Goal: Information Seeking & Learning: Learn about a topic

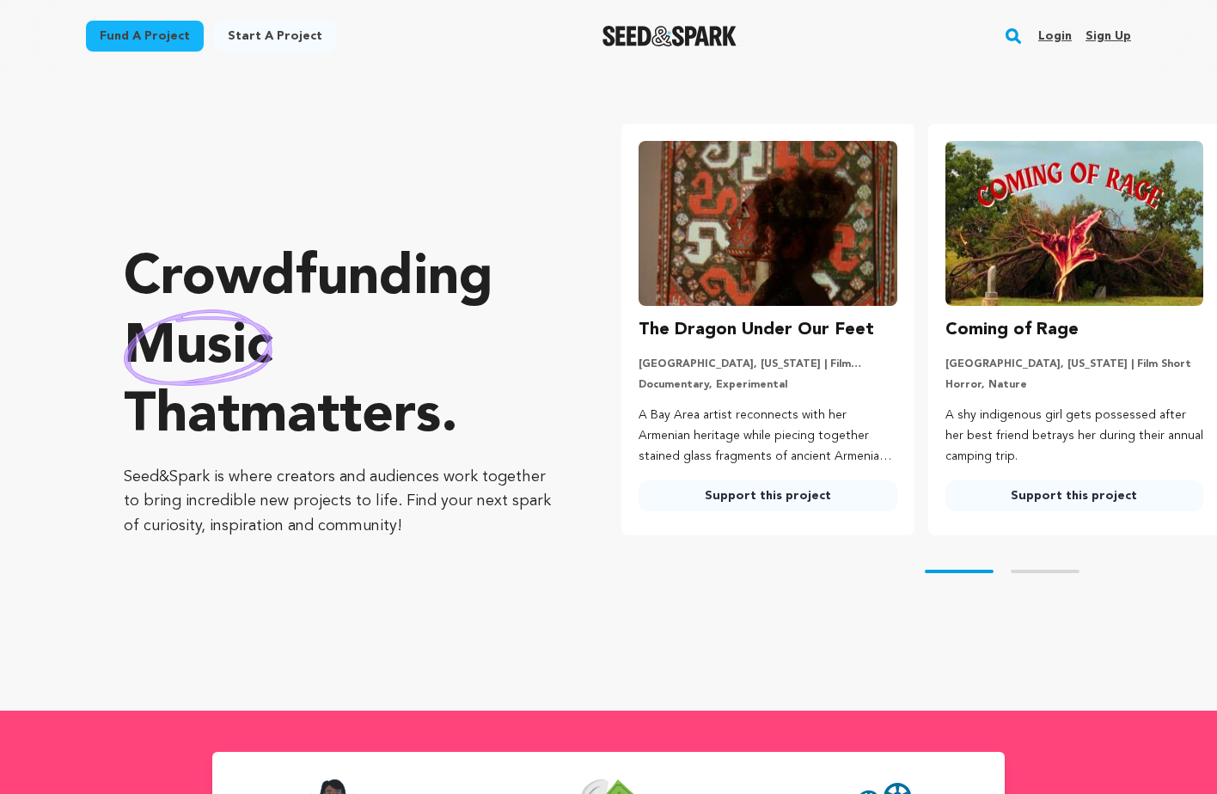
click at [1006, 40] on rect "button" at bounding box center [1013, 36] width 21 height 21
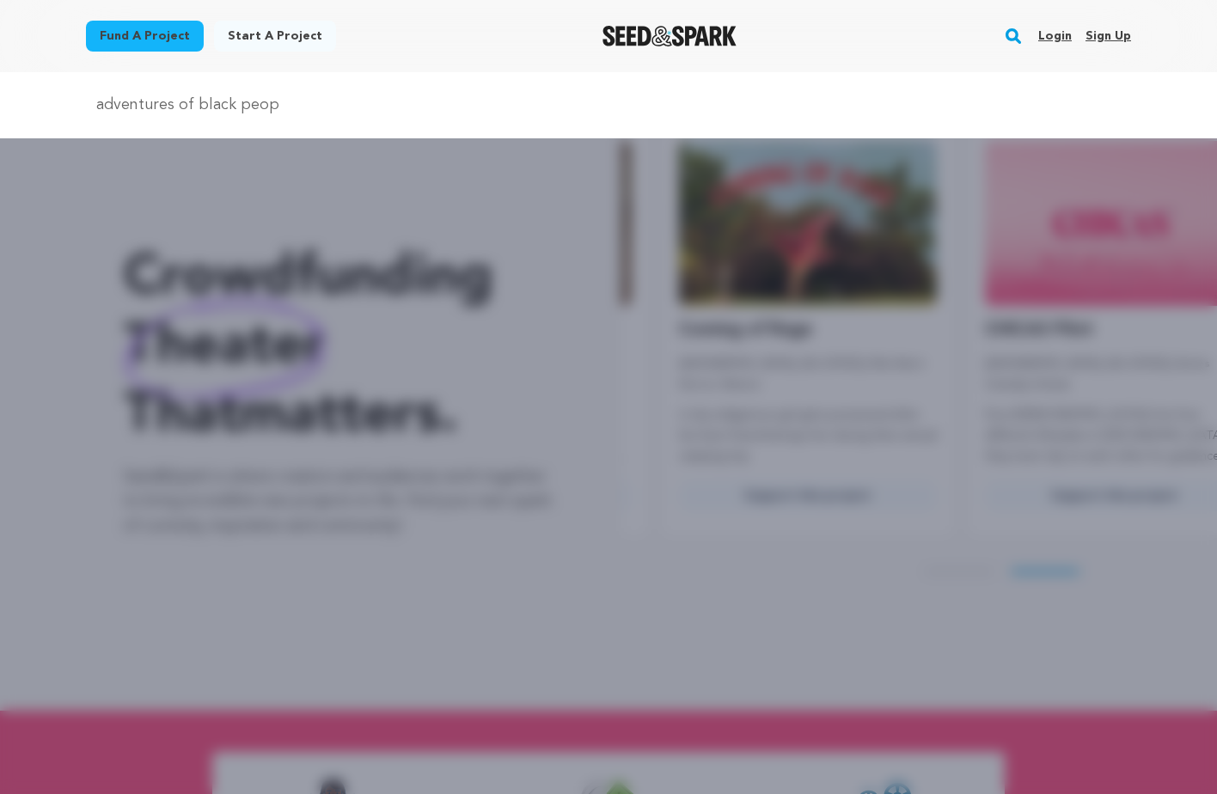
scroll to position [0, 320]
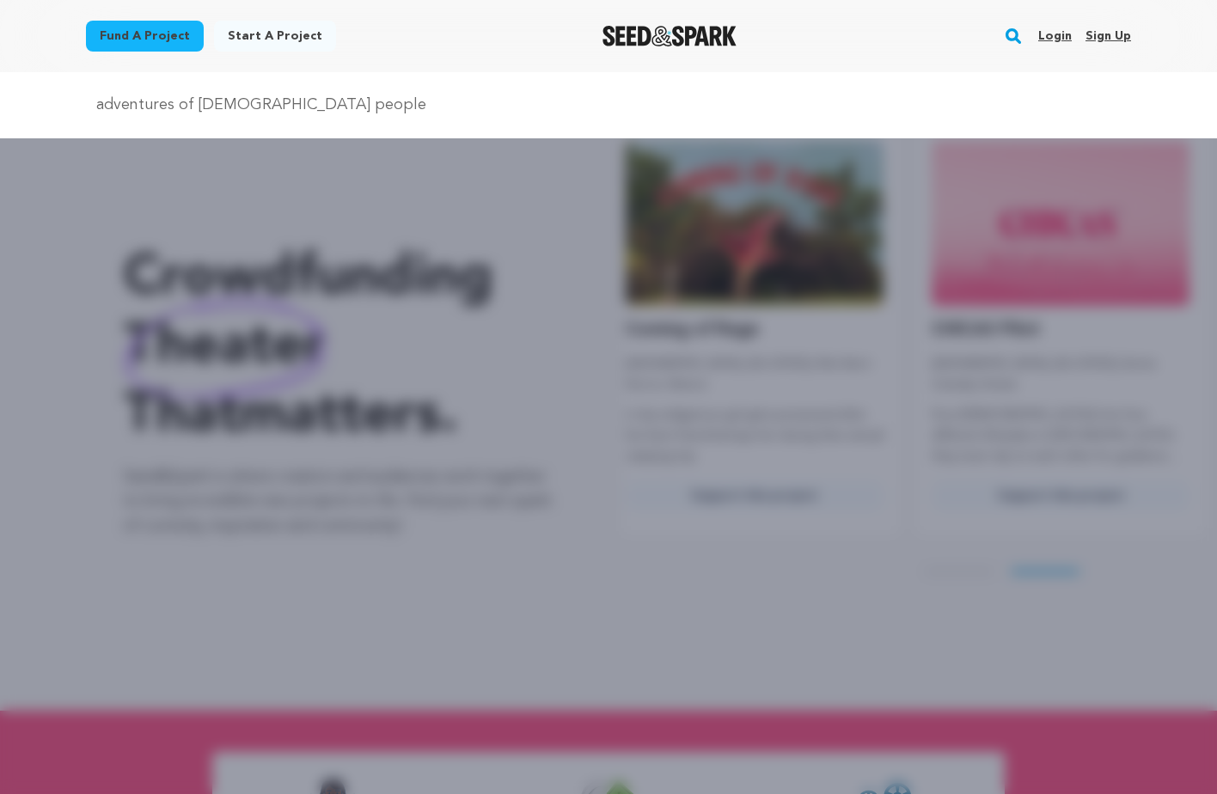
type input "adventures of black people"
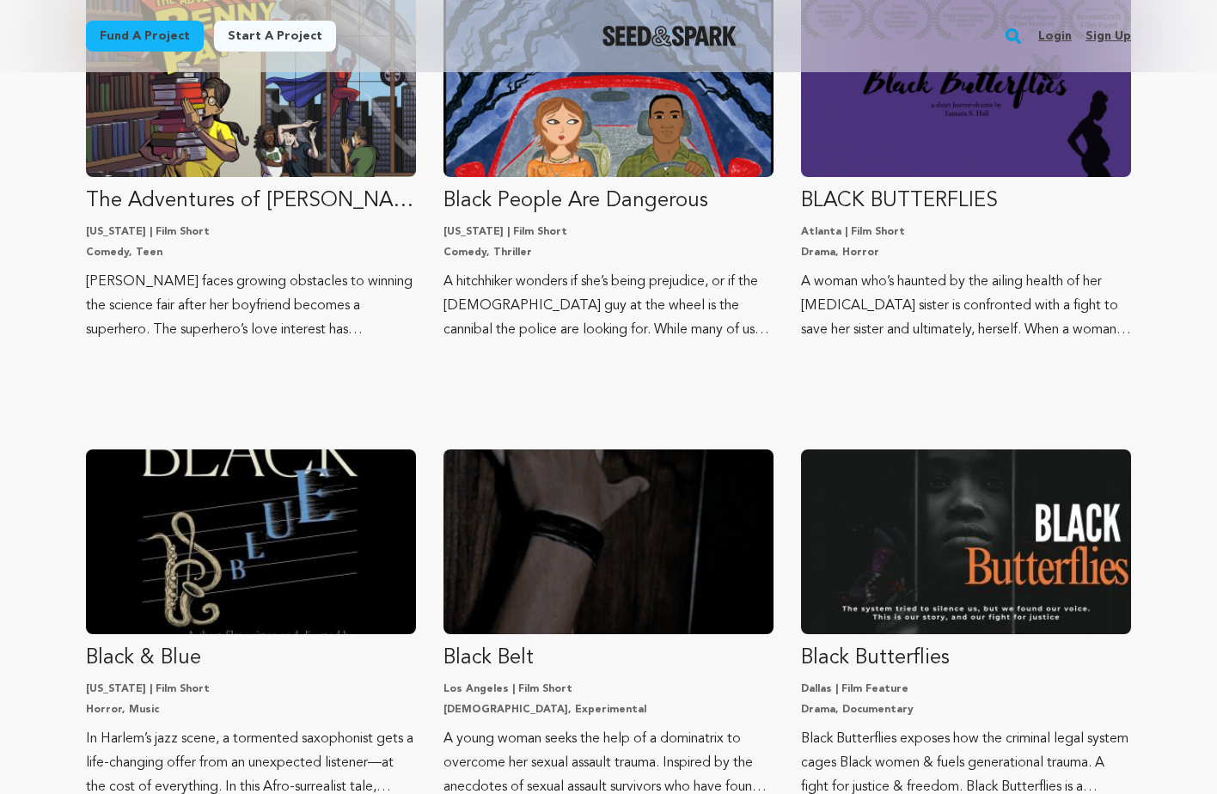
scroll to position [280, 0]
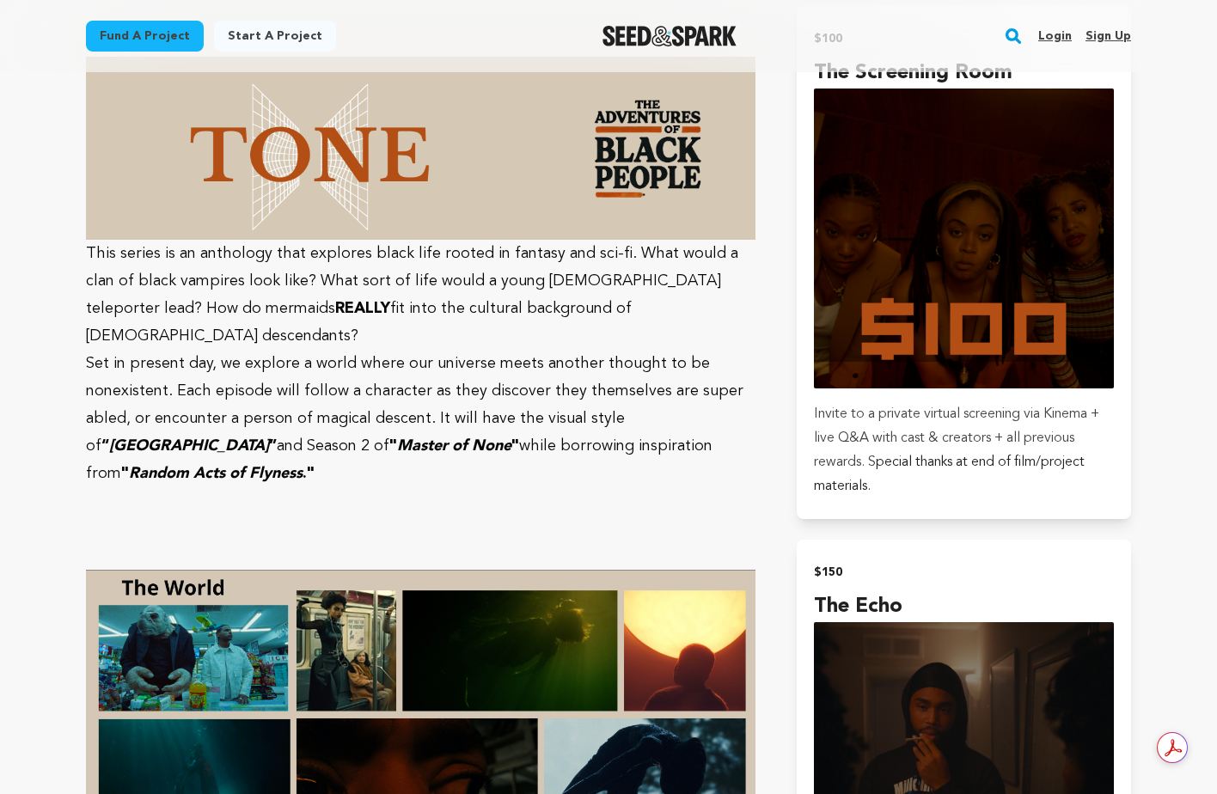
scroll to position [3294, 0]
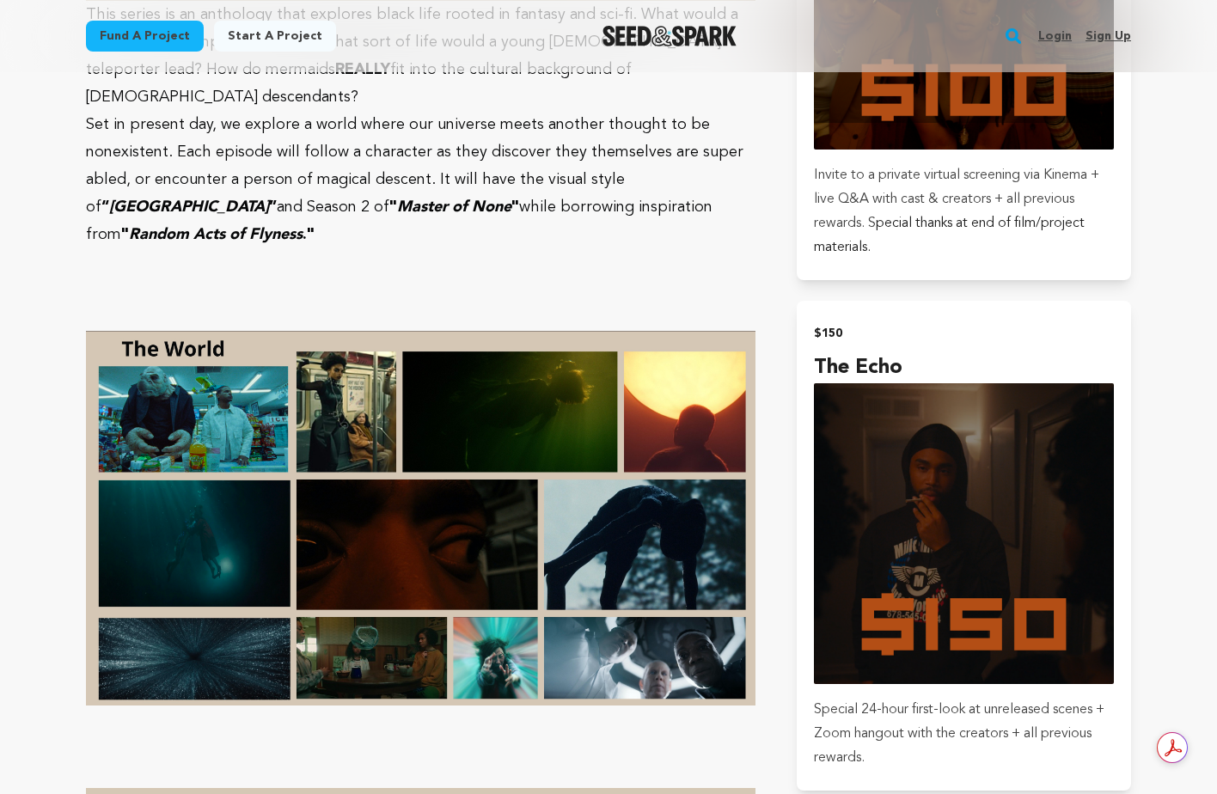
click at [691, 535] on img at bounding box center [421, 518] width 670 height 375
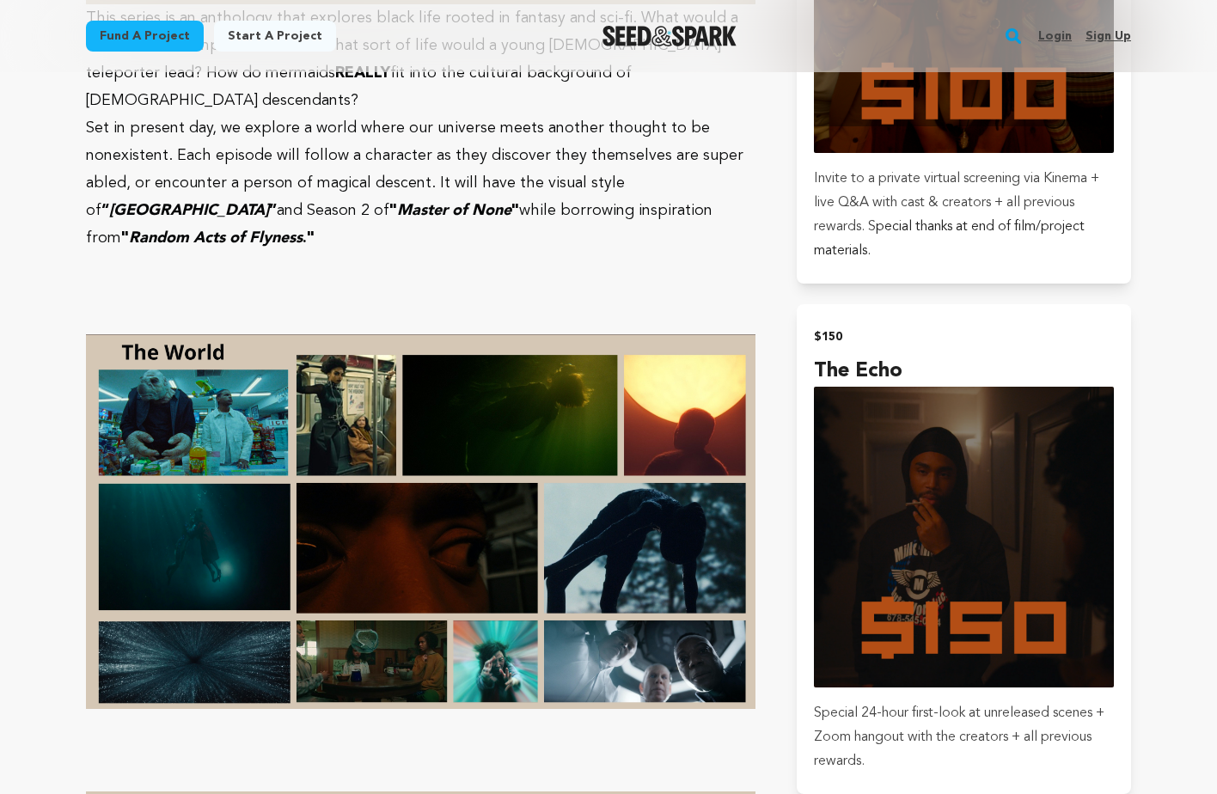
click at [384, 406] on img at bounding box center [421, 521] width 670 height 375
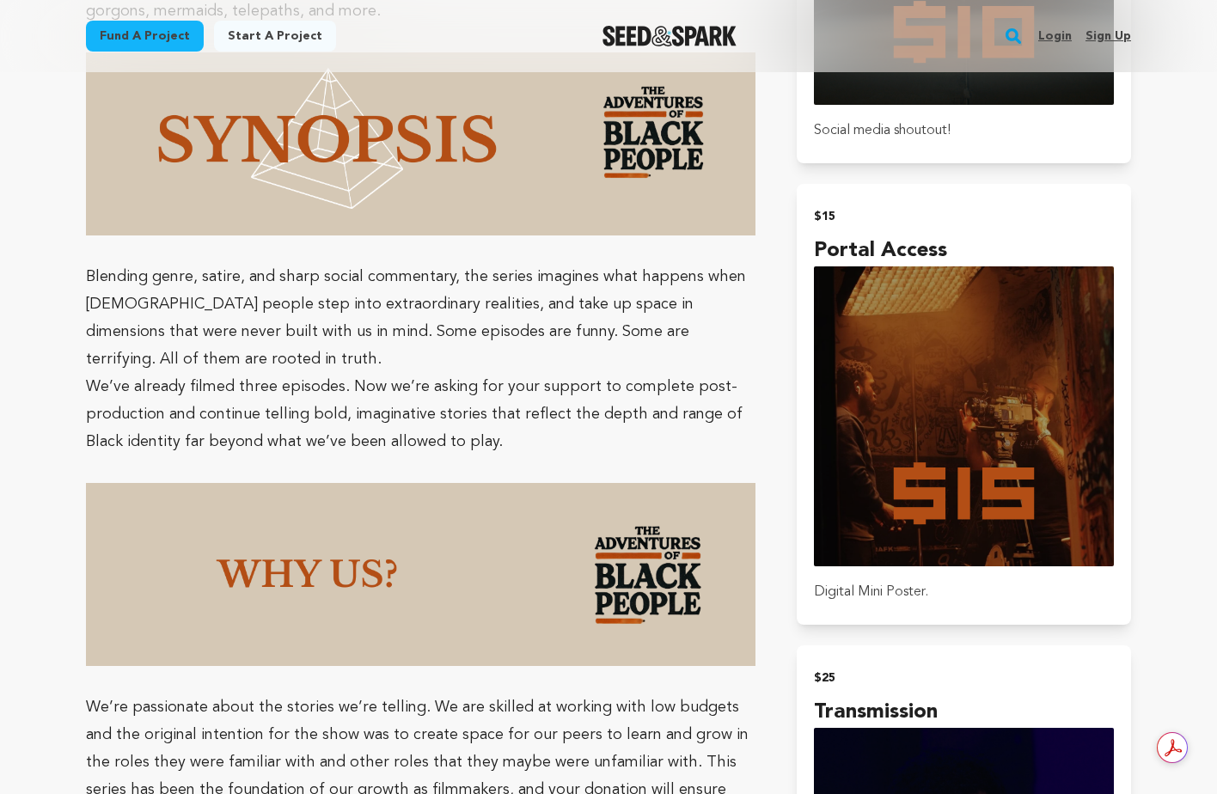
scroll to position [1418, 0]
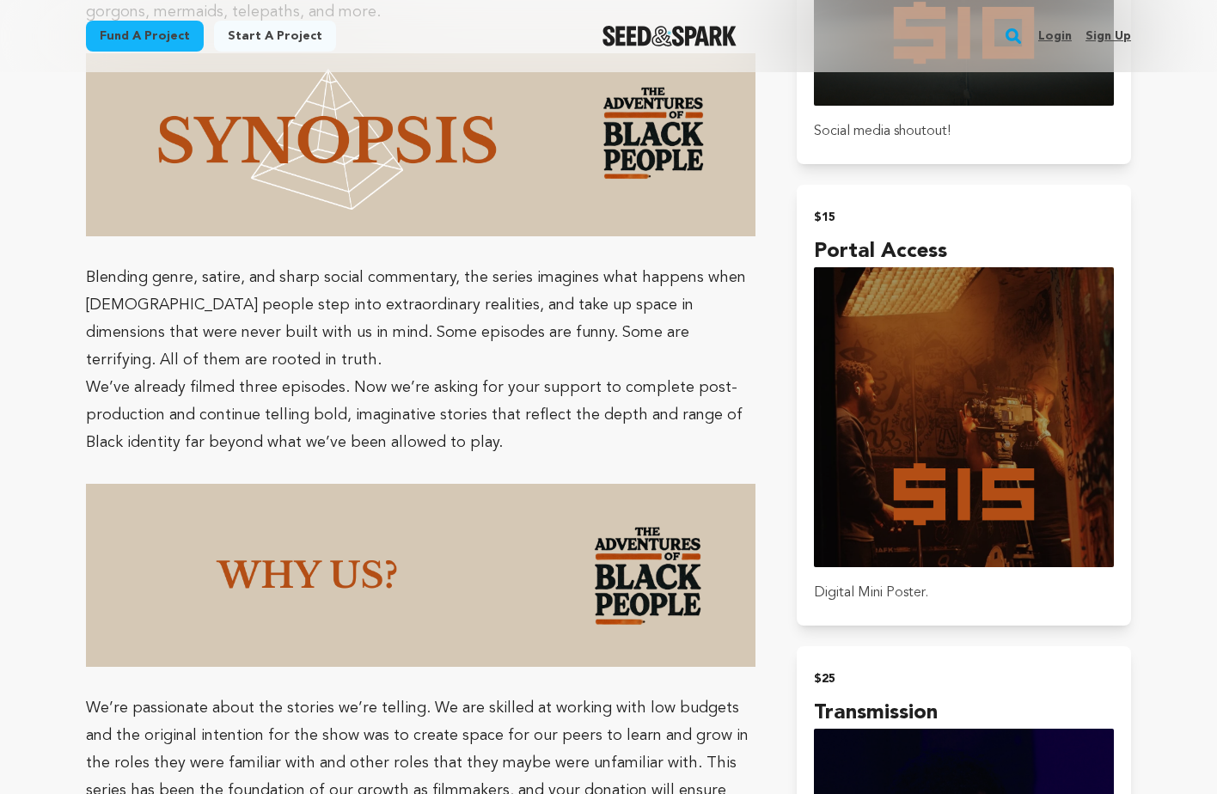
drag, startPoint x: 424, startPoint y: 611, endPoint x: 825, endPoint y: 9, distance: 723.4
